Goal: Manage account settings

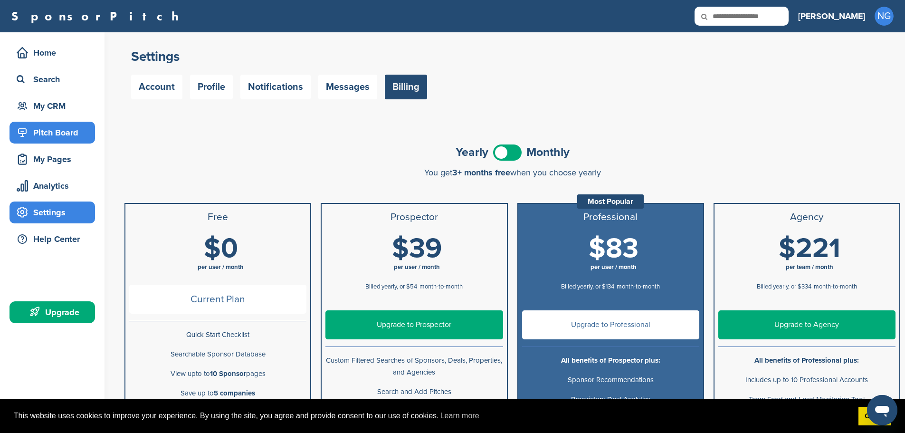
click at [37, 128] on div "Pitch Board" at bounding box center [54, 132] width 81 height 17
click at [853, 15] on h3 "[PERSON_NAME]" at bounding box center [831, 16] width 67 height 13
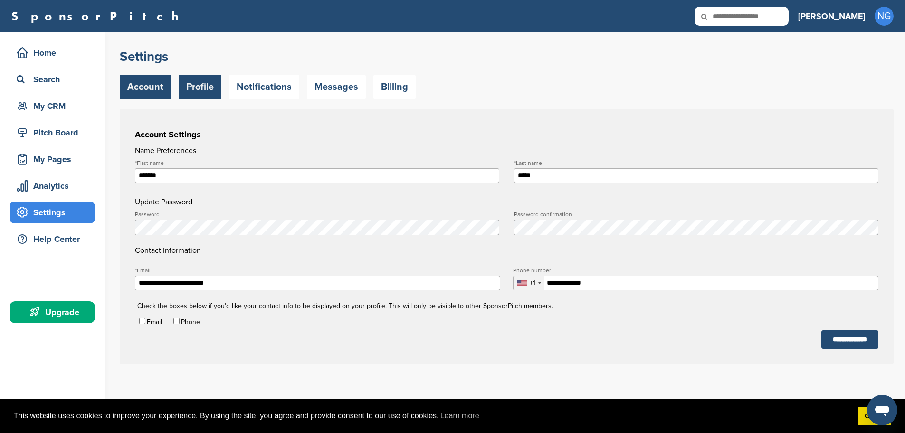
click at [206, 85] on link "Profile" at bounding box center [200, 87] width 43 height 25
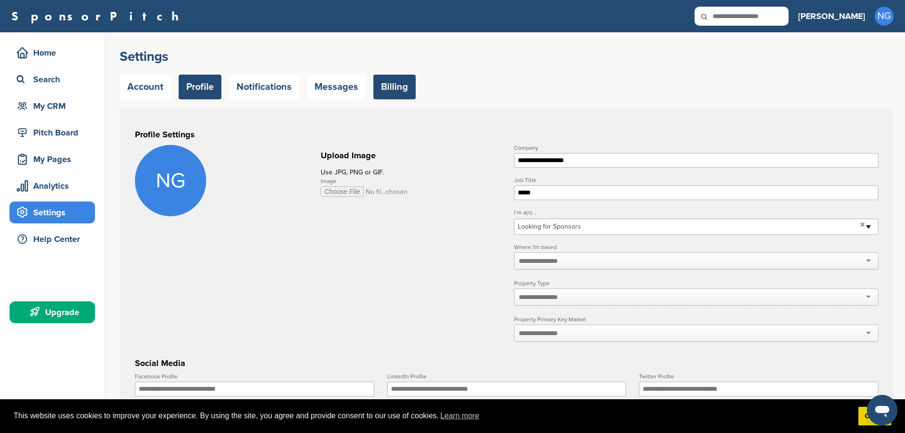
click at [403, 86] on link "Billing" at bounding box center [395, 87] width 42 height 25
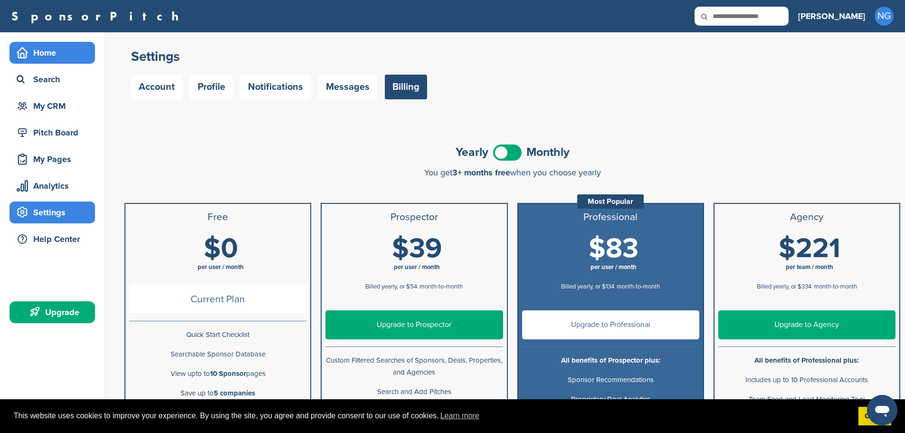
click at [53, 56] on div "Home" at bounding box center [54, 52] width 81 height 17
click at [54, 56] on div "Home" at bounding box center [54, 52] width 81 height 17
